Goal: Task Accomplishment & Management: Manage account settings

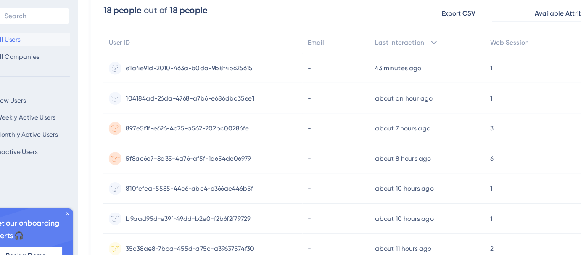
scroll to position [68, 4]
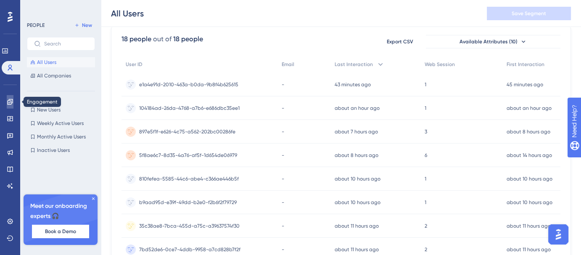
click at [12, 104] on icon at bounding box center [10, 101] width 7 height 7
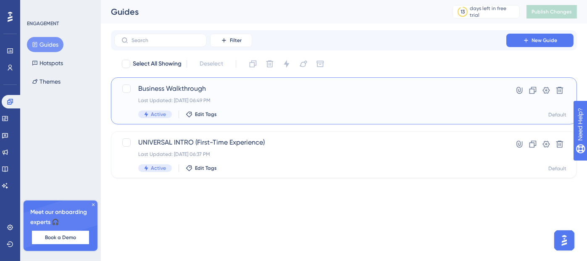
click at [194, 87] on span "Business Walkthrough" at bounding box center [310, 89] width 344 height 10
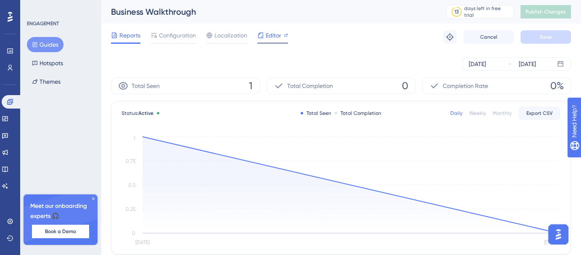
click at [266, 34] on span "Editor" at bounding box center [273, 35] width 16 height 10
click at [8, 119] on link at bounding box center [5, 118] width 7 height 13
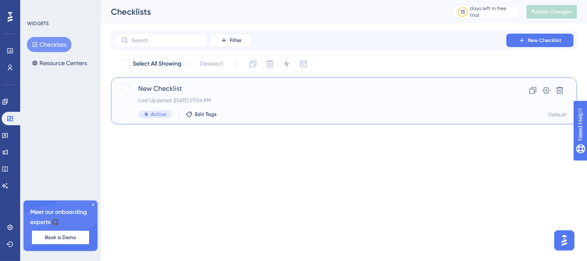
click at [238, 89] on span "New Checklist" at bounding box center [310, 89] width 344 height 10
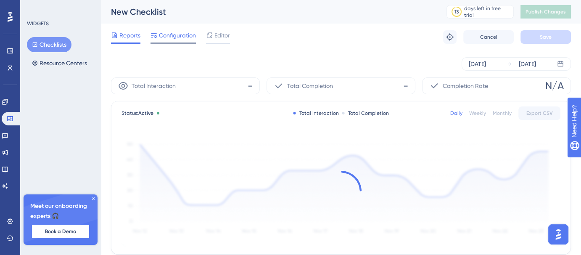
click at [178, 35] on span "Configuration" at bounding box center [177, 35] width 37 height 10
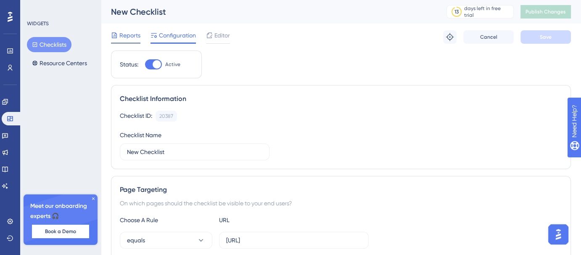
click at [139, 31] on span "Reports" at bounding box center [129, 35] width 21 height 10
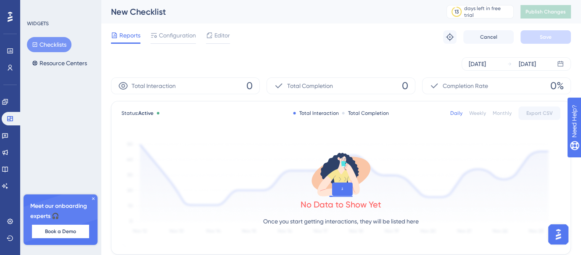
click at [58, 46] on button "Checklists" at bounding box center [49, 44] width 45 height 15
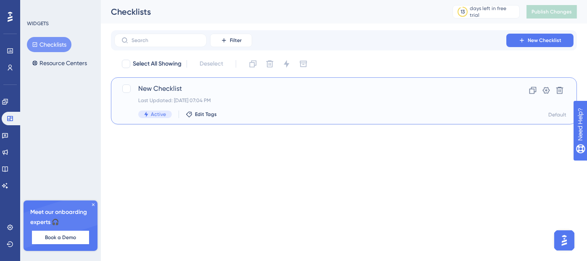
click at [199, 89] on span "New Checklist" at bounding box center [310, 89] width 344 height 10
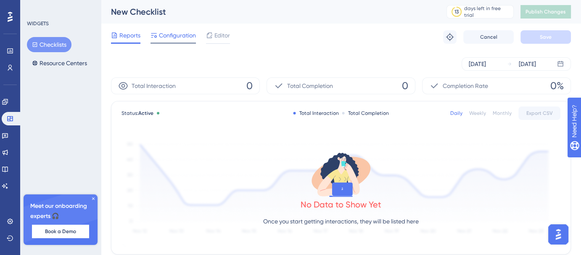
click at [184, 38] on span "Configuration" at bounding box center [177, 35] width 37 height 10
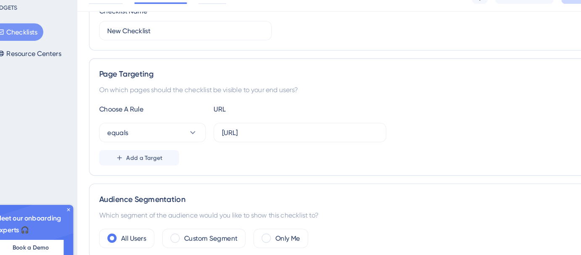
scroll to position [112, 0]
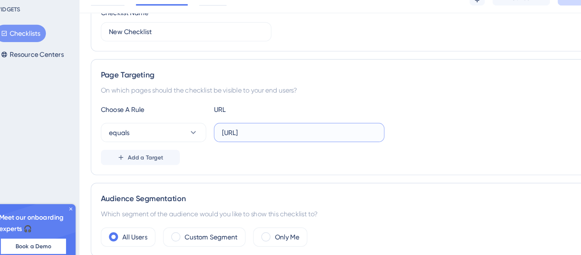
click at [346, 134] on input "[URL]" at bounding box center [293, 131] width 135 height 9
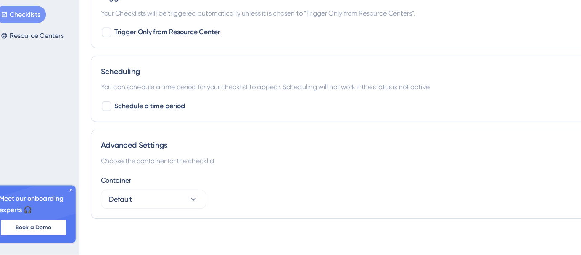
scroll to position [471, 0]
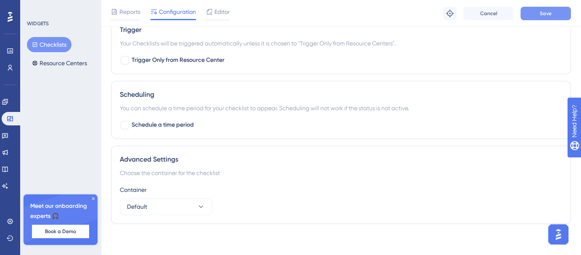
type input "[URL]"
click at [549, 8] on button "Save" at bounding box center [545, 13] width 50 height 13
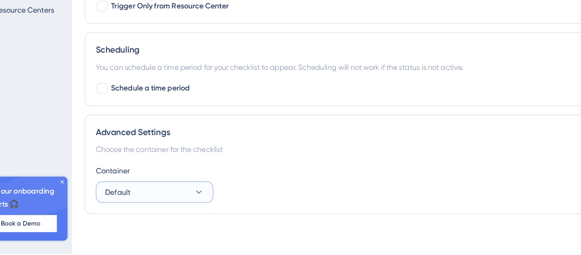
click at [165, 208] on button "Default" at bounding box center [166, 206] width 92 height 17
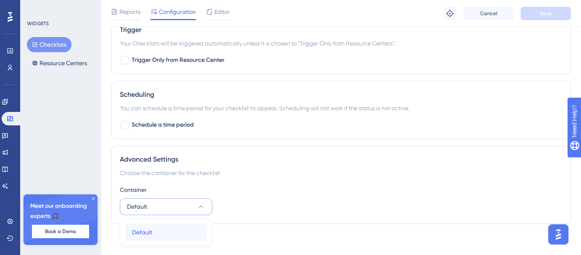
click at [171, 225] on div "Default Default" at bounding box center [166, 231] width 68 height 17
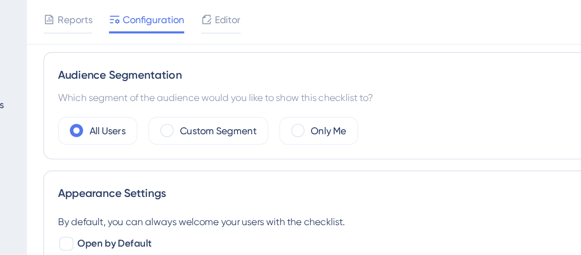
scroll to position [256, 0]
click at [227, 81] on label "Custom Segment" at bounding box center [216, 79] width 46 height 10
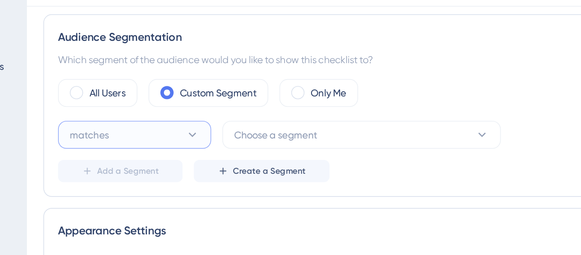
click at [187, 106] on button "matches" at bounding box center [166, 104] width 92 height 17
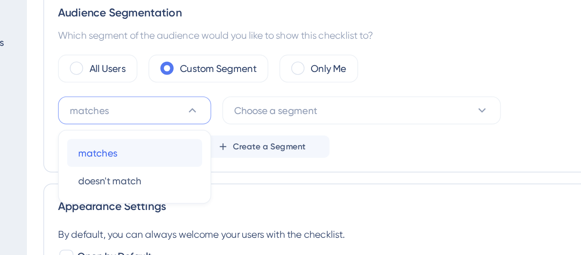
click at [169, 122] on div "matches matches" at bounding box center [166, 129] width 68 height 17
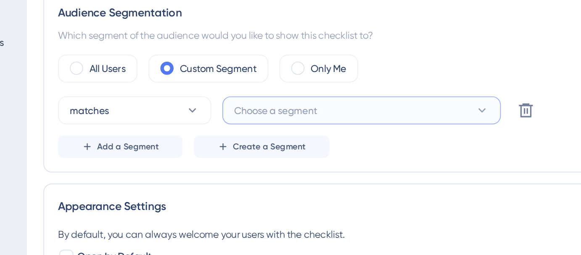
click at [231, 103] on span "Choose a segment" at bounding box center [251, 104] width 50 height 10
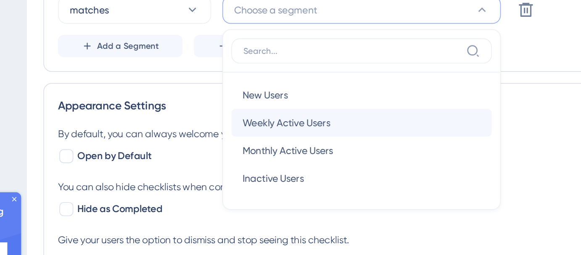
scroll to position [276, 0]
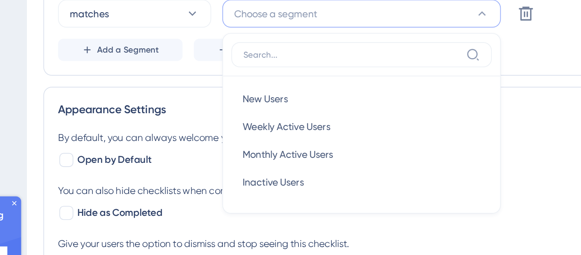
click at [274, 107] on input at bounding box center [296, 108] width 131 height 7
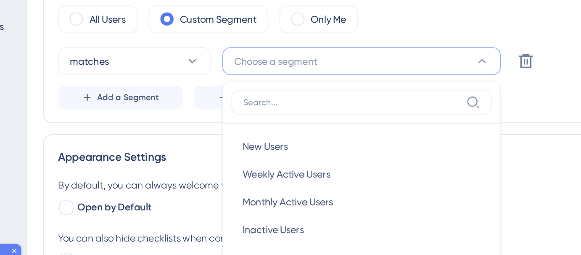
click at [239, 74] on div "All Users Custom Segment Only Me matches Choose a segment New Users New Users W…" at bounding box center [341, 81] width 442 height 62
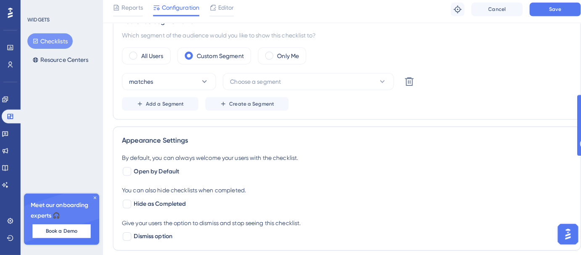
scroll to position [276, 0]
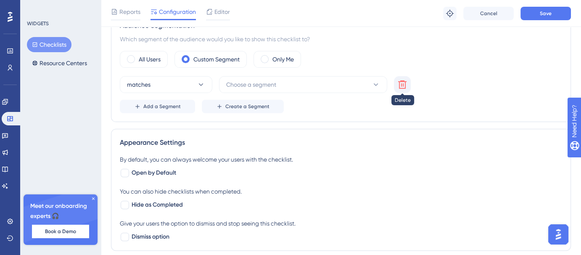
click at [400, 84] on icon at bounding box center [402, 84] width 10 height 10
click at [139, 58] on label "All Users" at bounding box center [150, 59] width 22 height 10
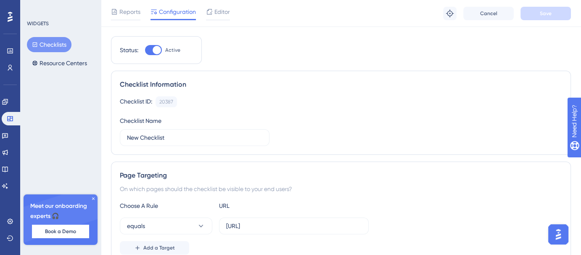
scroll to position [0, 0]
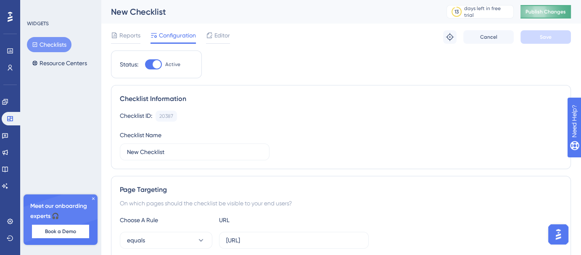
click at [542, 16] on button "Publish Changes" at bounding box center [545, 11] width 50 height 13
click at [8, 101] on link at bounding box center [5, 101] width 7 height 13
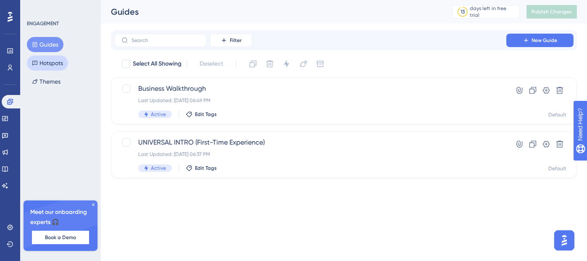
click at [53, 66] on button "Hotspots" at bounding box center [47, 62] width 41 height 15
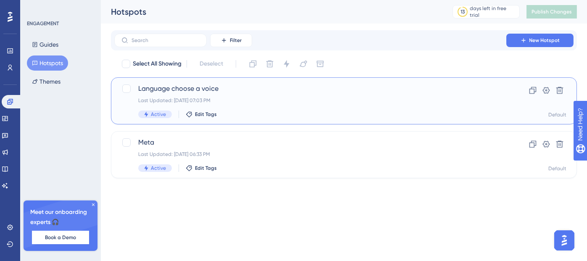
click at [237, 105] on div "Language choose a voice Last Updated: [DATE] 07:03 PM Active Edit Tags" at bounding box center [310, 101] width 344 height 34
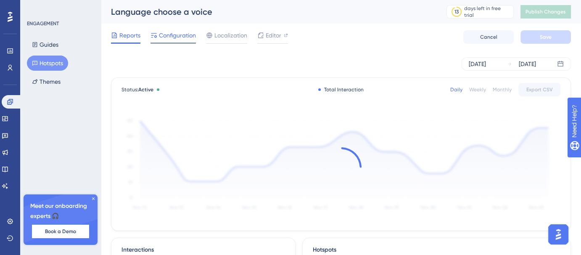
click at [181, 34] on span "Configuration" at bounding box center [177, 35] width 37 height 10
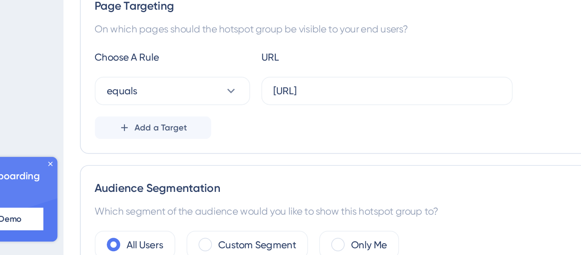
scroll to position [88, 0]
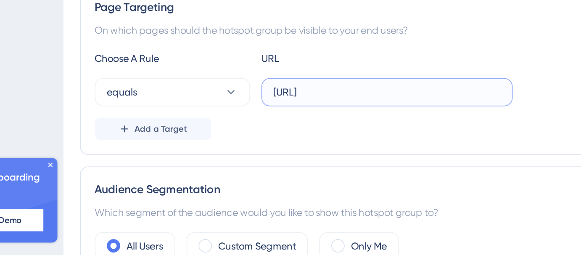
click at [356, 153] on input "[URL]" at bounding box center [293, 154] width 135 height 9
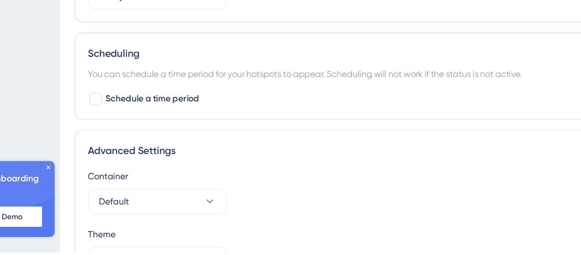
scroll to position [389, 0]
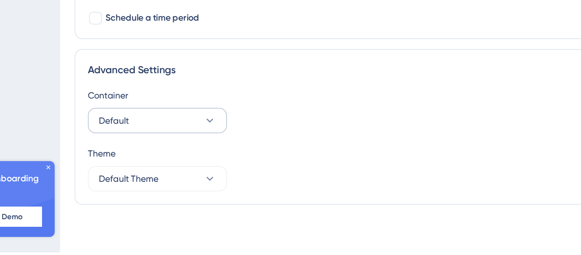
type input "[URL]"
click at [179, 164] on button "Default" at bounding box center [166, 167] width 92 height 17
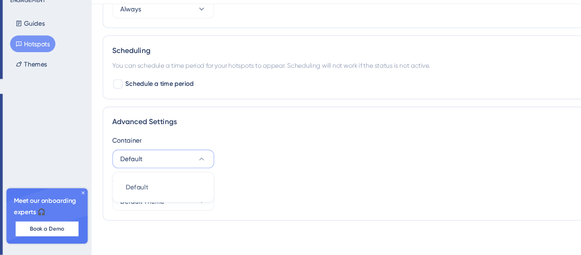
scroll to position [388, 0]
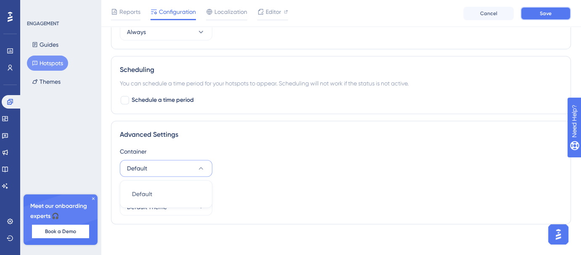
click at [544, 12] on span "Save" at bounding box center [545, 13] width 12 height 7
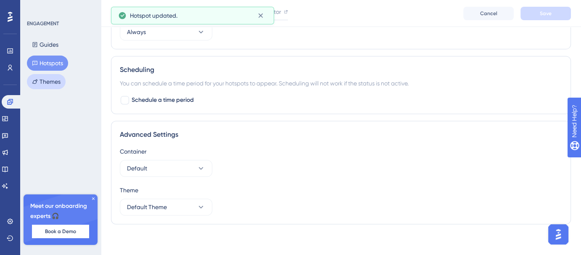
click at [47, 83] on button "Themes" at bounding box center [46, 81] width 39 height 15
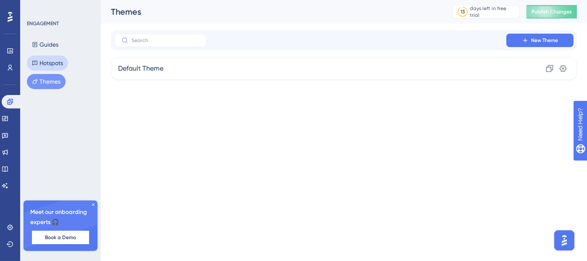
click at [32, 62] on icon at bounding box center [35, 63] width 6 height 6
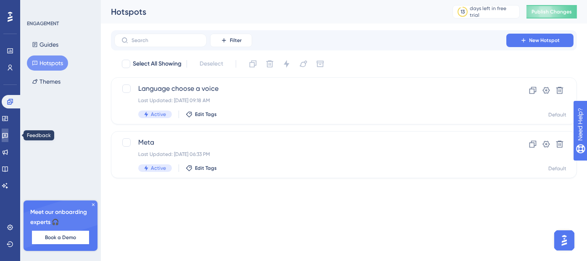
click at [8, 135] on icon at bounding box center [5, 135] width 6 height 5
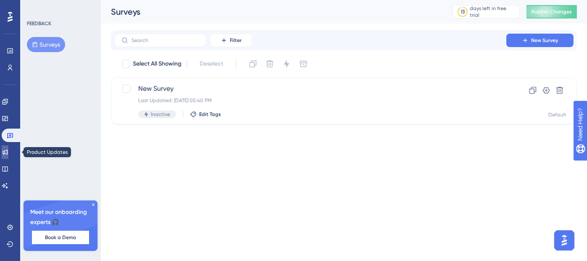
click at [8, 152] on icon at bounding box center [5, 152] width 7 height 7
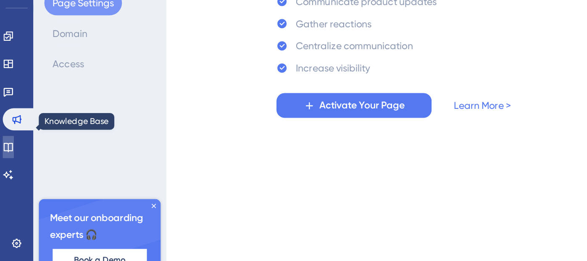
click at [8, 171] on icon at bounding box center [5, 169] width 7 height 7
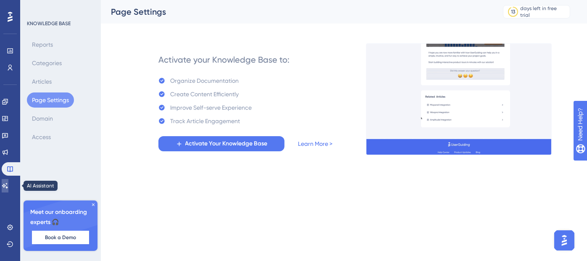
click at [8, 189] on icon at bounding box center [5, 185] width 7 height 7
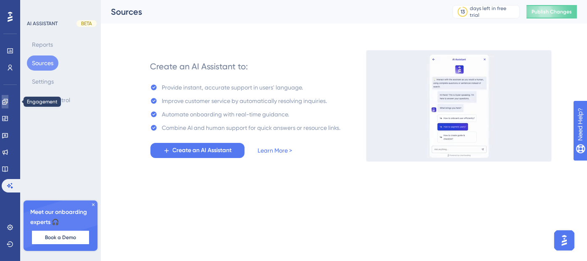
click at [8, 104] on icon at bounding box center [5, 101] width 7 height 7
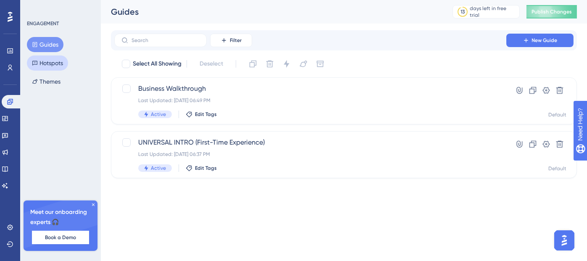
click at [60, 61] on button "Hotspots" at bounding box center [47, 62] width 41 height 15
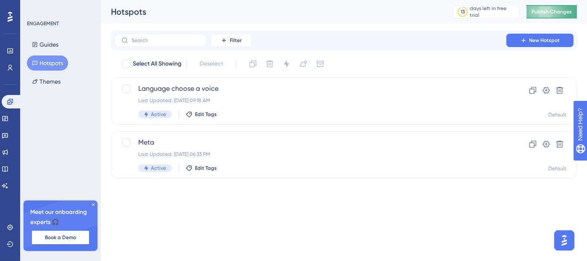
click at [550, 9] on span "Publish Changes" at bounding box center [551, 11] width 40 height 7
